Goal: Obtain resource: Download file/media

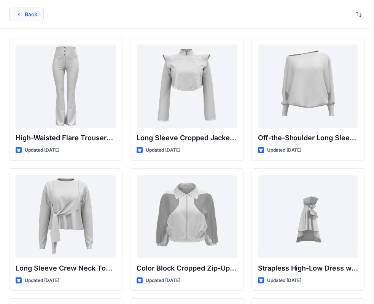
click at [17, 19] on button "Back" at bounding box center [26, 15] width 35 height 14
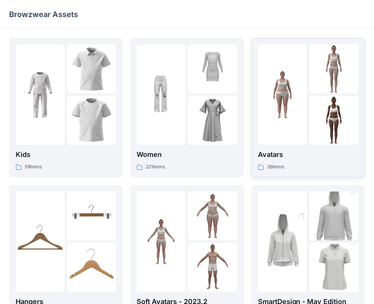
click at [316, 104] on img at bounding box center [333, 120] width 49 height 49
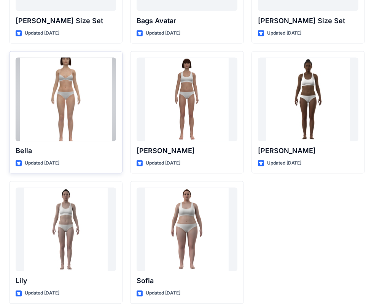
scroll to position [906, 0]
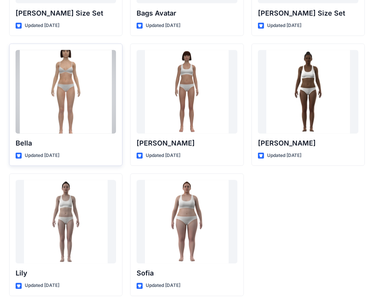
click at [76, 105] on div at bounding box center [66, 92] width 100 height 84
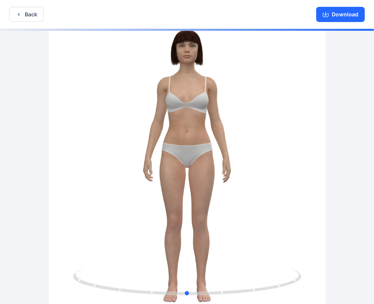
drag, startPoint x: 240, startPoint y: 125, endPoint x: 246, endPoint y: 114, distance: 13.1
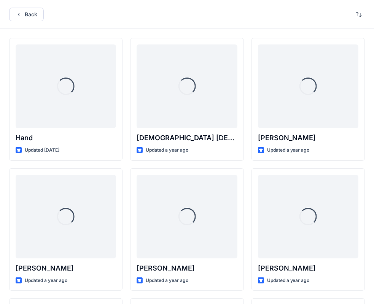
scroll to position [906, 0]
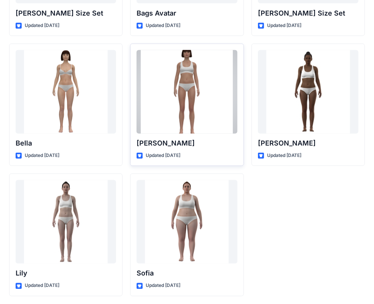
click at [172, 104] on div at bounding box center [186, 92] width 100 height 84
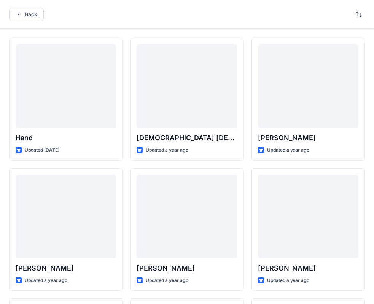
scroll to position [906, 0]
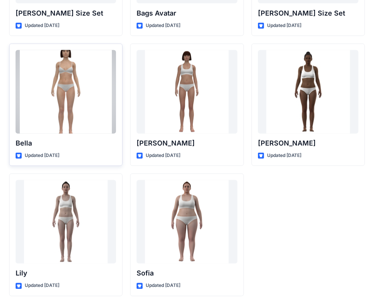
click at [113, 107] on div at bounding box center [66, 92] width 100 height 84
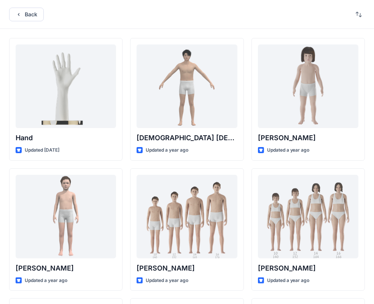
scroll to position [906, 0]
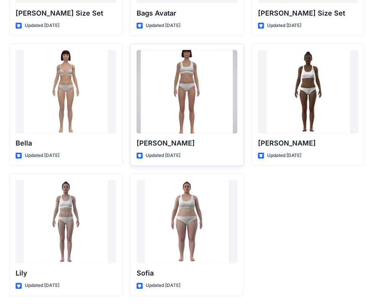
click at [170, 104] on div at bounding box center [186, 92] width 100 height 84
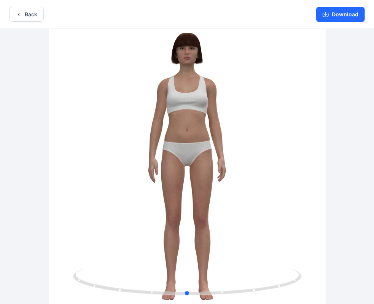
scroll to position [906, 0]
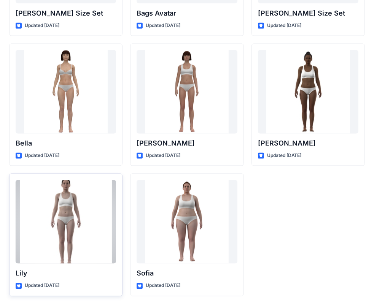
click at [40, 206] on div at bounding box center [66, 222] width 100 height 84
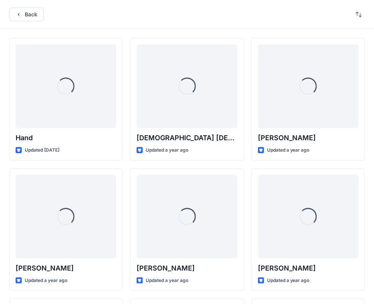
scroll to position [906, 0]
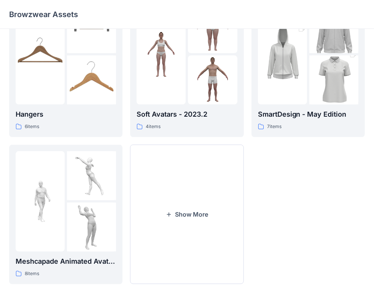
scroll to position [189, 0]
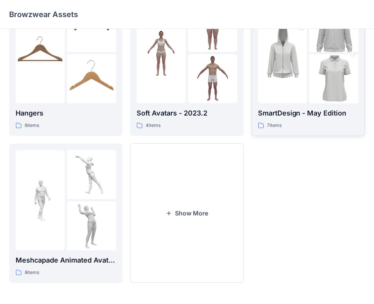
click at [313, 93] on img at bounding box center [333, 79] width 49 height 74
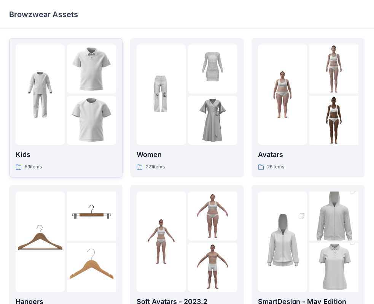
click at [76, 146] on div "Kids 59 items" at bounding box center [66, 107] width 100 height 127
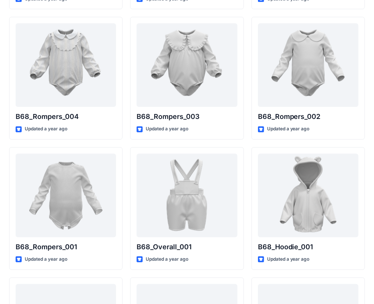
scroll to position [1437, 0]
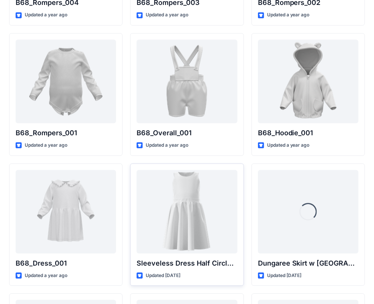
drag, startPoint x: 128, startPoint y: 163, endPoint x: 134, endPoint y: 162, distance: 6.6
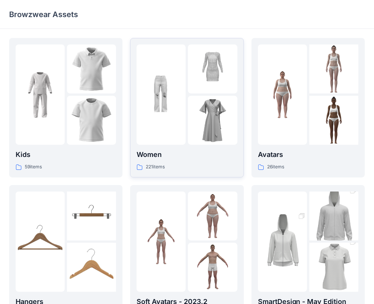
click at [198, 139] on img at bounding box center [212, 120] width 49 height 49
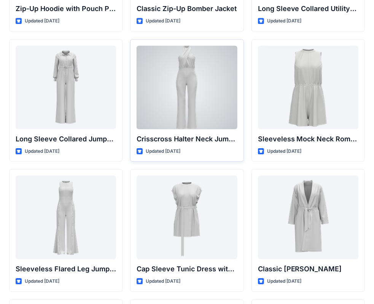
scroll to position [1559, 0]
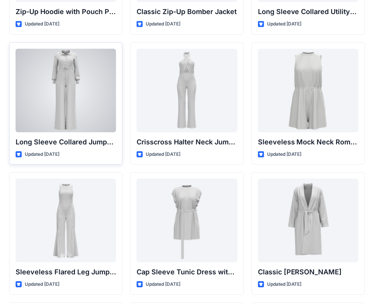
click at [76, 99] on div at bounding box center [66, 91] width 100 height 84
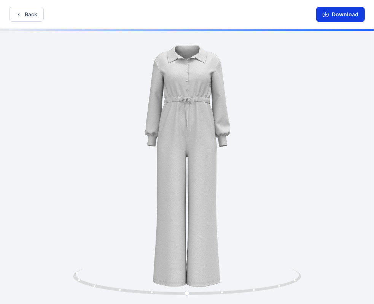
click at [334, 16] on button "Download" at bounding box center [340, 14] width 49 height 15
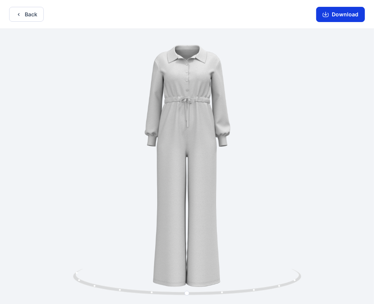
click at [333, 14] on button "Download" at bounding box center [340, 14] width 49 height 15
